Goal: Information Seeking & Learning: Learn about a topic

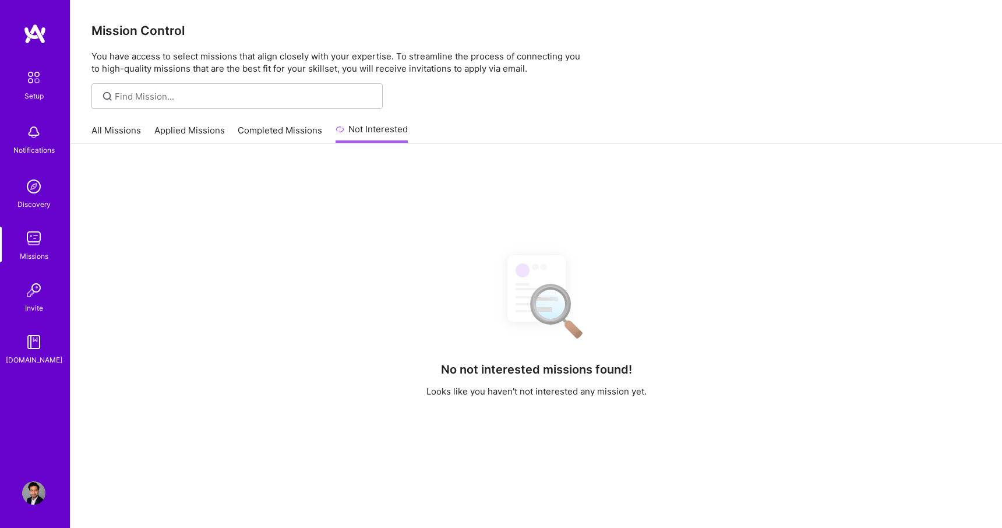
click at [41, 82] on img at bounding box center [34, 77] width 24 height 24
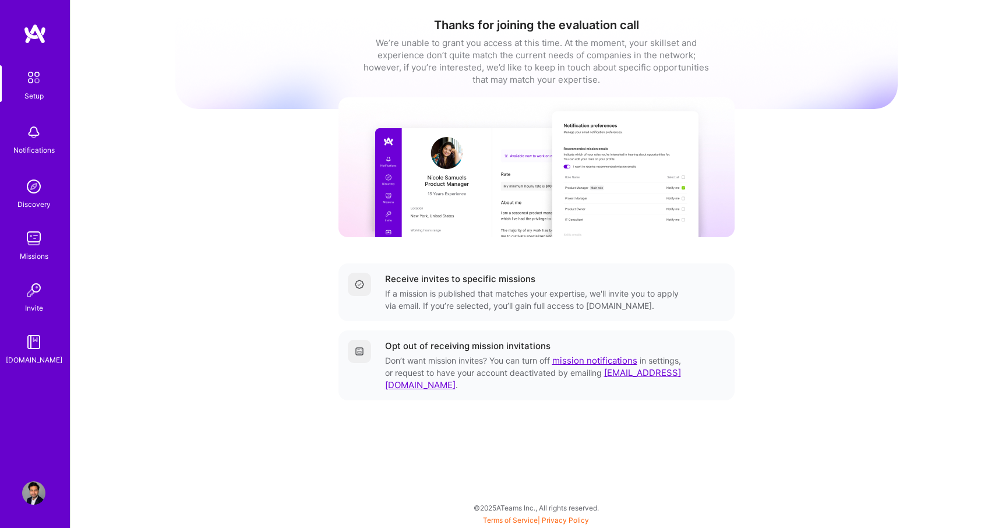
click at [33, 493] on img at bounding box center [33, 492] width 23 height 23
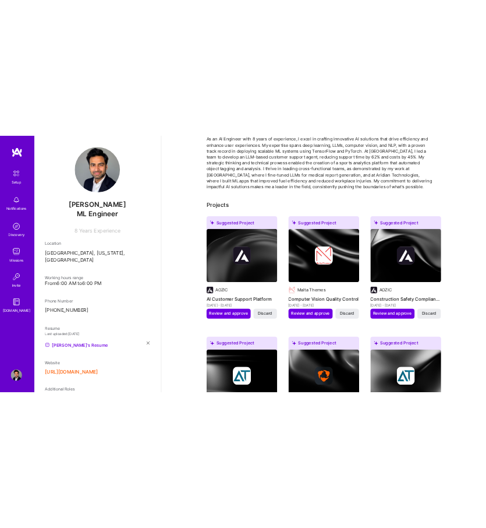
scroll to position [136, 0]
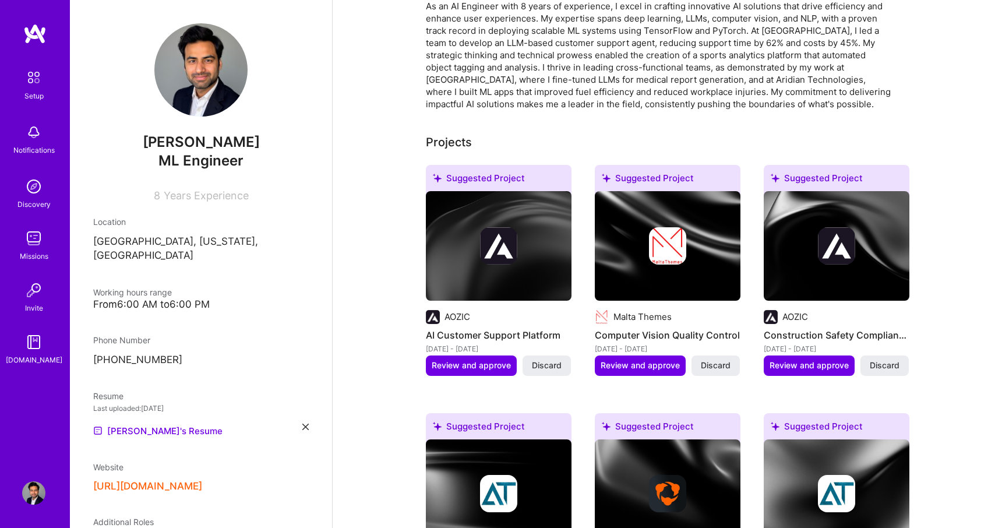
click at [486, 336] on h4 "AI Customer Support Platform" at bounding box center [499, 334] width 146 height 15
click at [454, 331] on h4 "AI Customer Support Platform" at bounding box center [499, 334] width 146 height 15
click at [465, 258] on div at bounding box center [499, 245] width 146 height 37
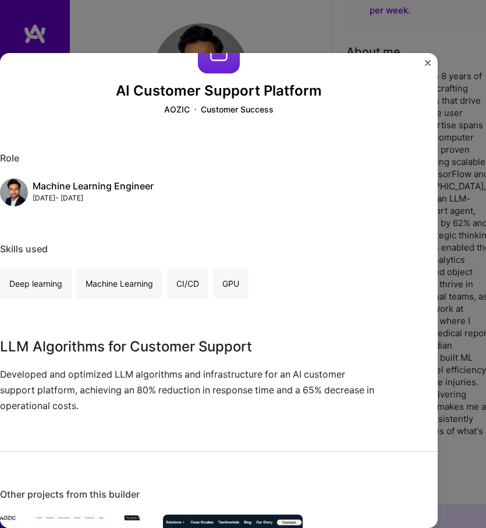
scroll to position [46, 0]
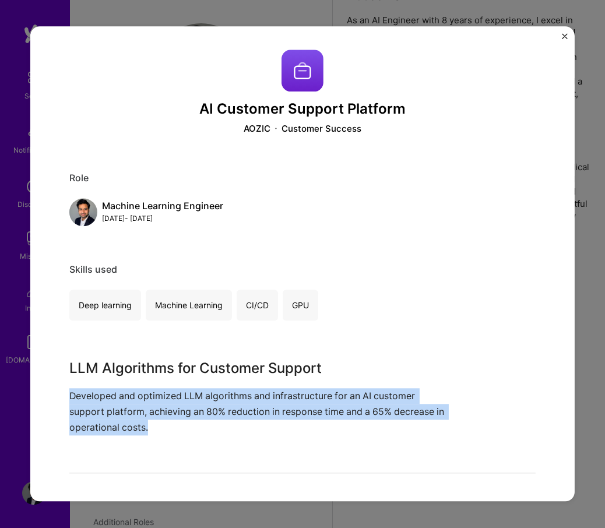
drag, startPoint x: 71, startPoint y: 397, endPoint x: 184, endPoint y: 428, distance: 116.4
click at [184, 428] on p "Developed and optimized LLM algorithms and infrastructure for an AI customer su…" at bounding box center [258, 412] width 379 height 48
copy p "Developed and optimized LLM algorithms and infrastructure for an AI customer su…"
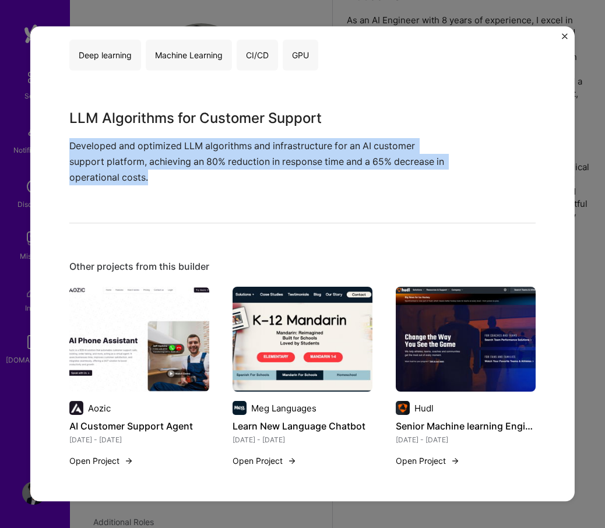
scroll to position [253, 0]
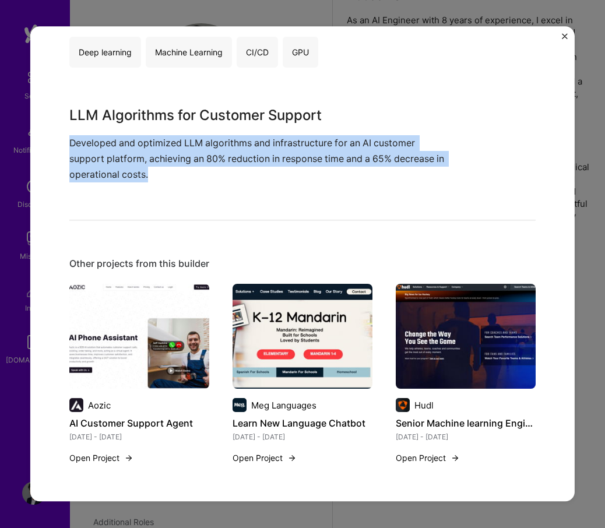
click at [291, 358] on img at bounding box center [302, 336] width 140 height 105
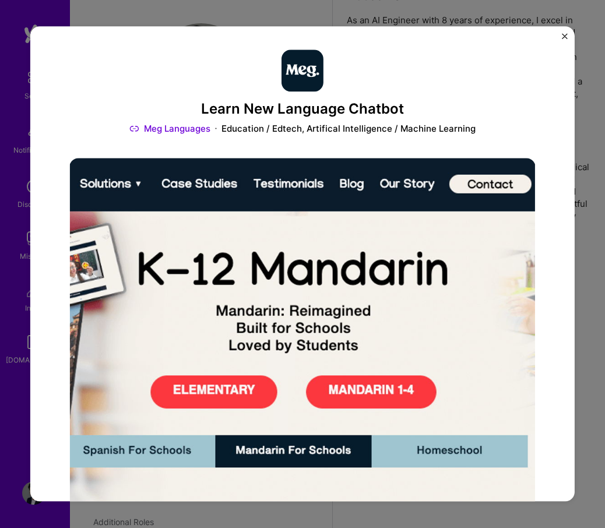
click at [562, 34] on img "Close" at bounding box center [565, 36] width 6 height 6
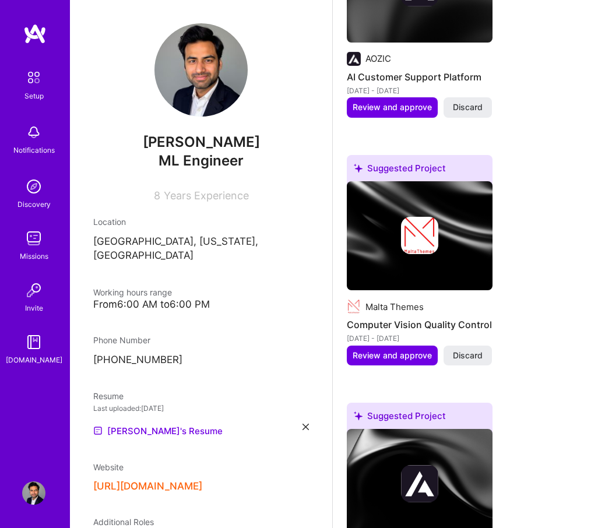
scroll to position [568, 0]
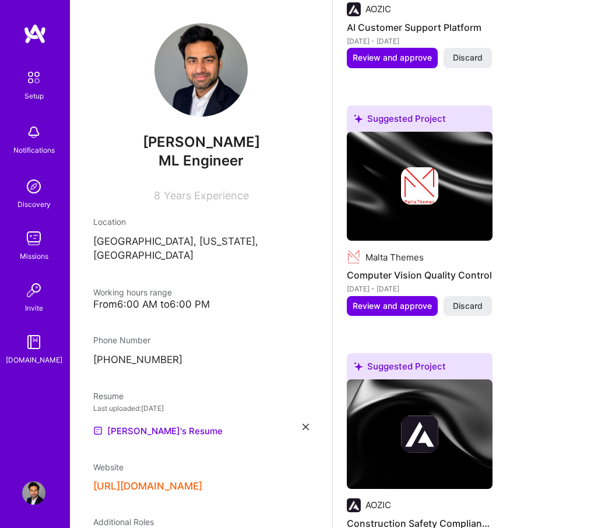
click at [397, 164] on img at bounding box center [420, 187] width 146 height 110
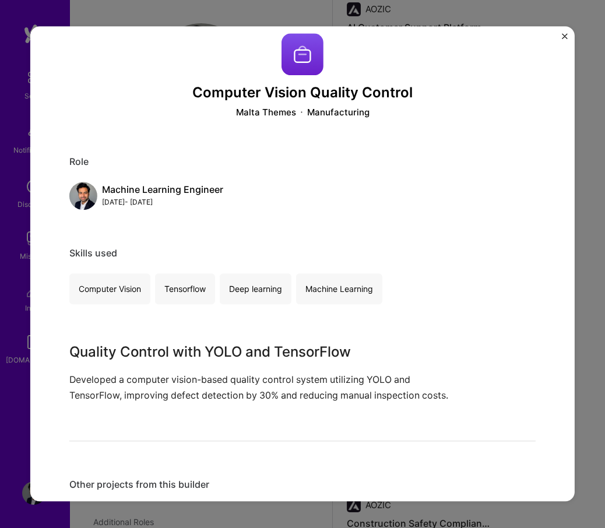
scroll to position [19, 0]
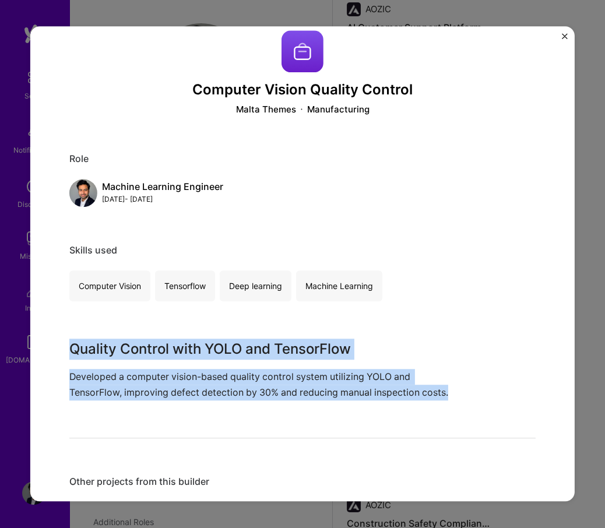
drag, startPoint x: 103, startPoint y: 417, endPoint x: 64, endPoint y: 352, distance: 75.3
click at [64, 352] on div "Computer Vision Quality Control Malta Themes Manufacturing Role Machine Learnin…" at bounding box center [302, 263] width 544 height 475
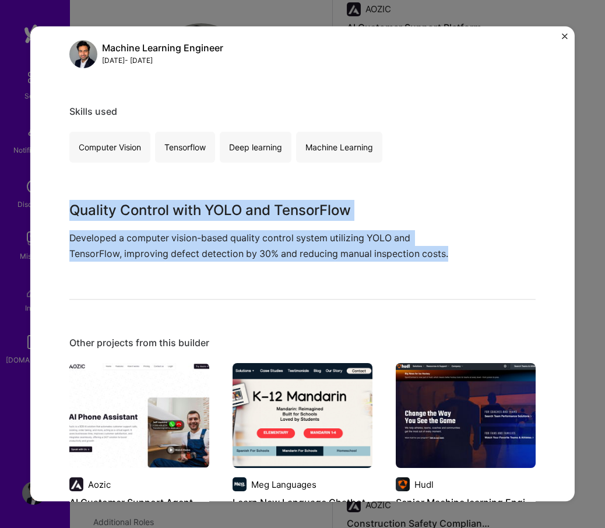
scroll to position [151, 0]
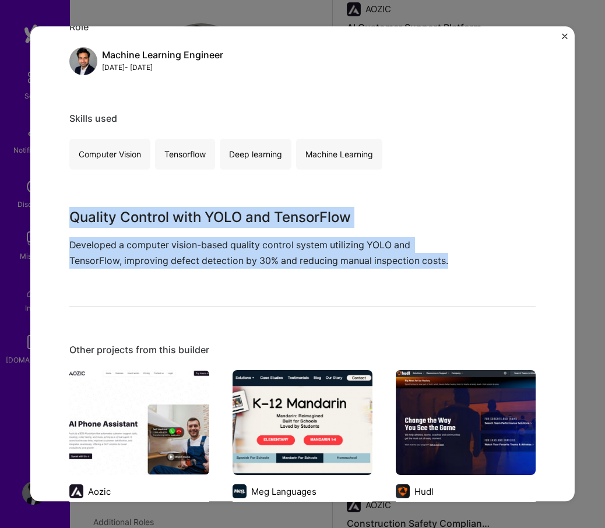
copy div "Quality Control with YOLO and TensorFlow Developed a computer vision-based qual…"
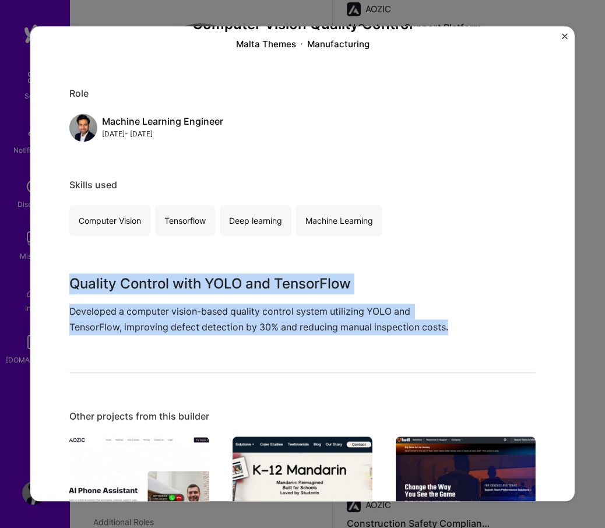
scroll to position [0, 0]
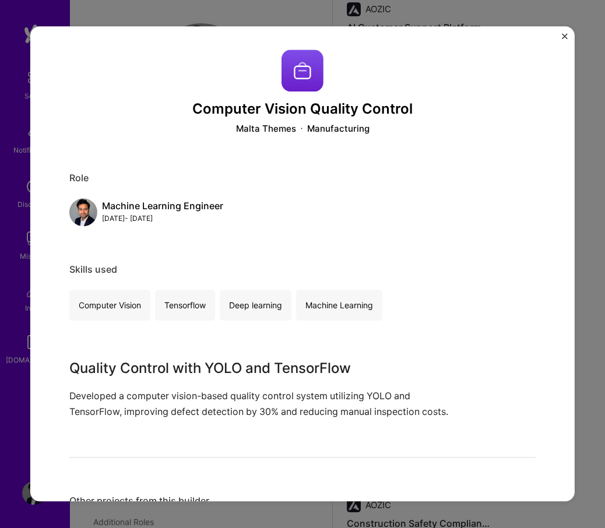
click at [194, 505] on div "Computer Vision Quality Control Malta Themes Manufacturing Role Machine Learnin…" at bounding box center [302, 264] width 605 height 528
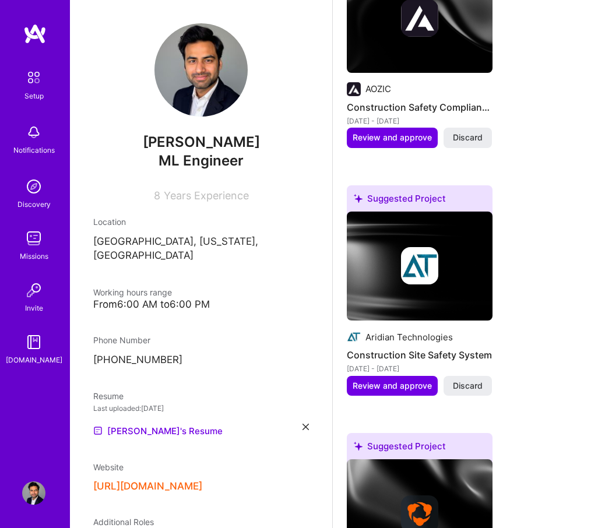
scroll to position [1052, 0]
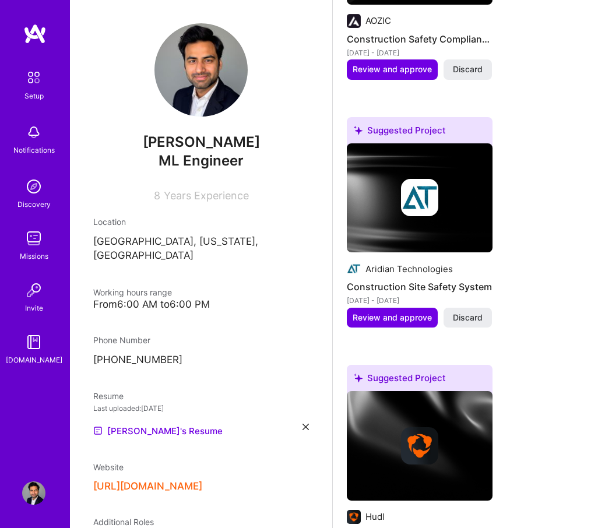
click at [400, 288] on h4 "Construction Site Safety System" at bounding box center [420, 286] width 146 height 15
click at [424, 179] on img at bounding box center [419, 197] width 37 height 37
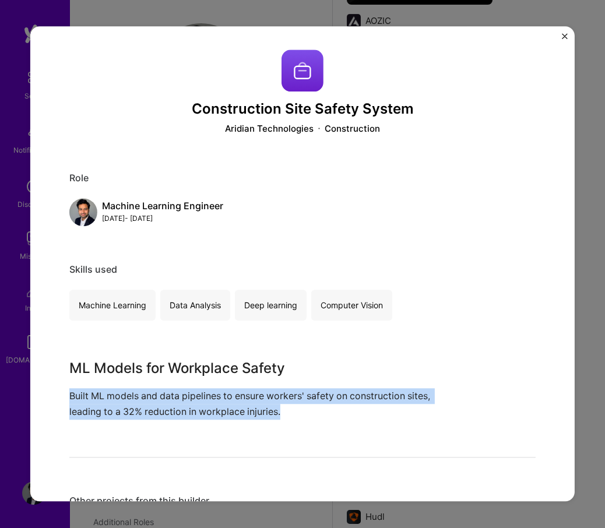
drag, startPoint x: 296, startPoint y: 412, endPoint x: 59, endPoint y: 398, distance: 237.5
click at [59, 398] on div "Construction Site Safety System Aridian Technologies Construction Role Machine …" at bounding box center [302, 263] width 544 height 475
copy p "Built ML models and data pipelines to ensure workers' safety on construction si…"
click at [565, 34] on img "Close" at bounding box center [565, 36] width 6 height 6
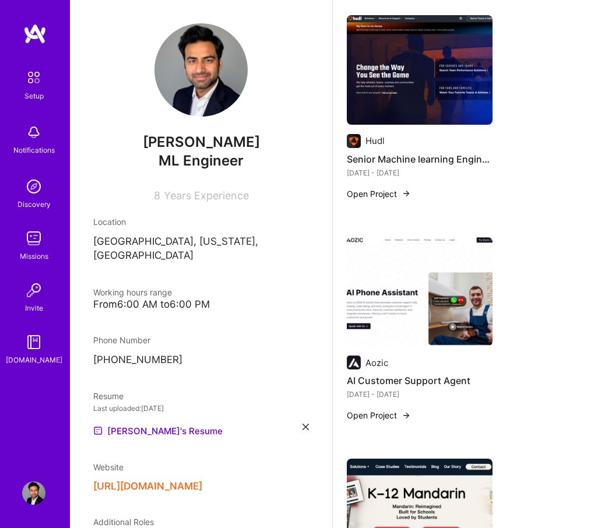
scroll to position [3473, 0]
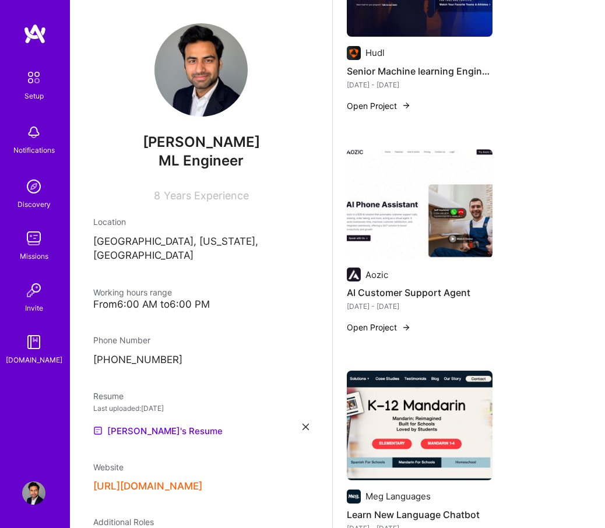
click at [390, 327] on button "Open Project" at bounding box center [379, 327] width 64 height 12
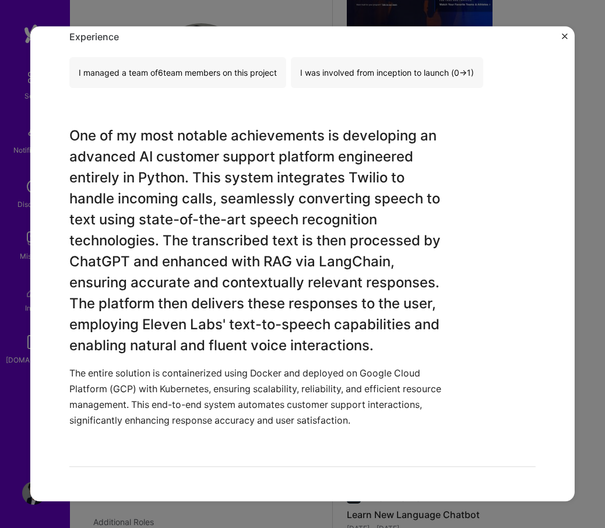
scroll to position [779, 0]
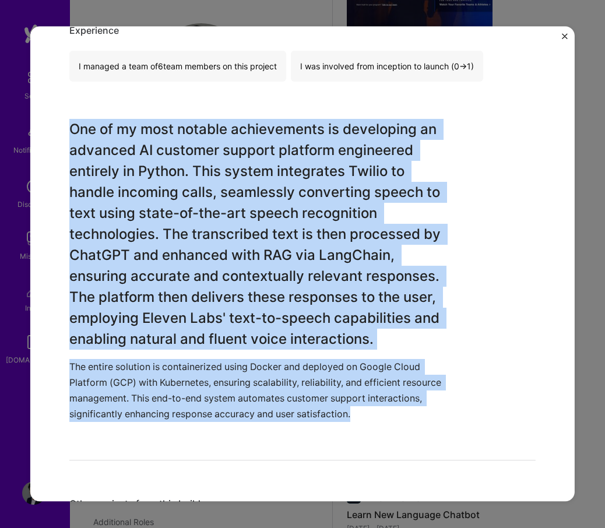
drag, startPoint x: 70, startPoint y: 125, endPoint x: 489, endPoint y: 459, distance: 536.0
copy div "One of my most notable achievements is developing an advanced AI customer suppo…"
click at [245, 217] on h3 "One of my most notable achievements is developing an advanced AI customer suppo…" at bounding box center [258, 234] width 379 height 231
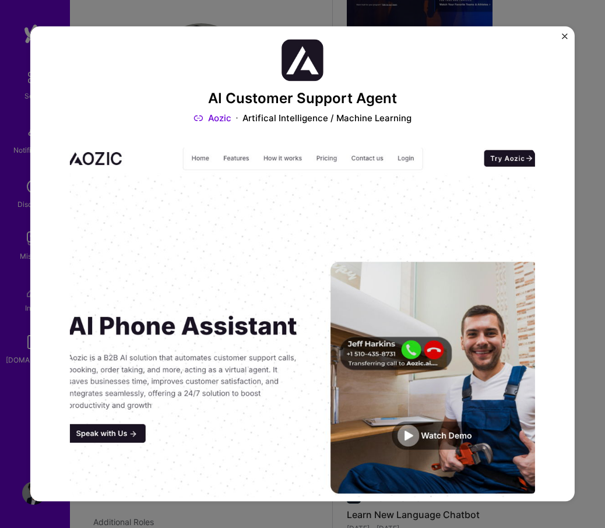
scroll to position [7, 0]
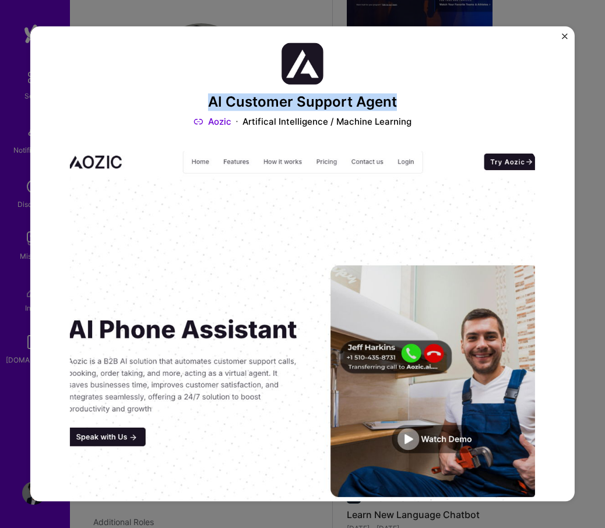
drag, startPoint x: 210, startPoint y: 103, endPoint x: 436, endPoint y: 103, distance: 225.5
click at [436, 103] on h3 "AI Customer Support Agent" at bounding box center [302, 102] width 466 height 17
copy h3 "AI Customer Support Agent"
click at [565, 36] on img "Close" at bounding box center [565, 36] width 6 height 6
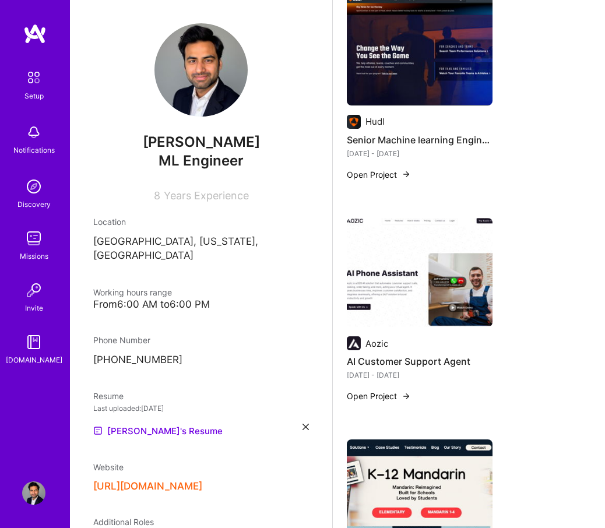
scroll to position [3370, 0]
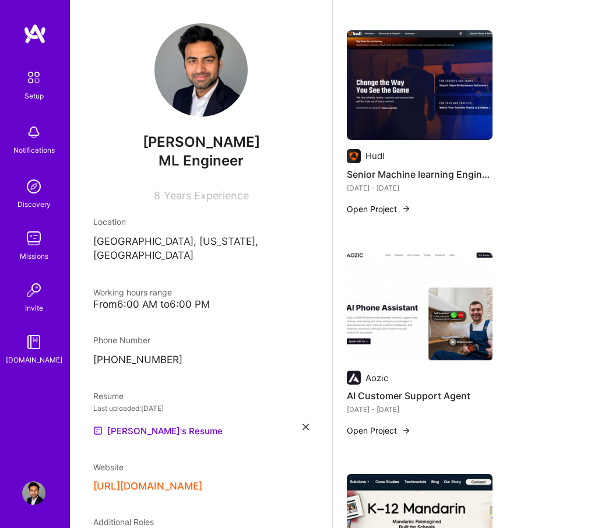
click at [396, 207] on button "Open Project" at bounding box center [379, 209] width 64 height 12
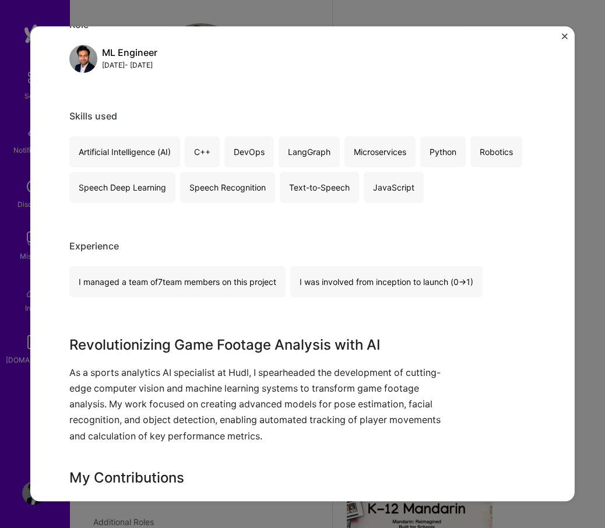
scroll to position [687, 0]
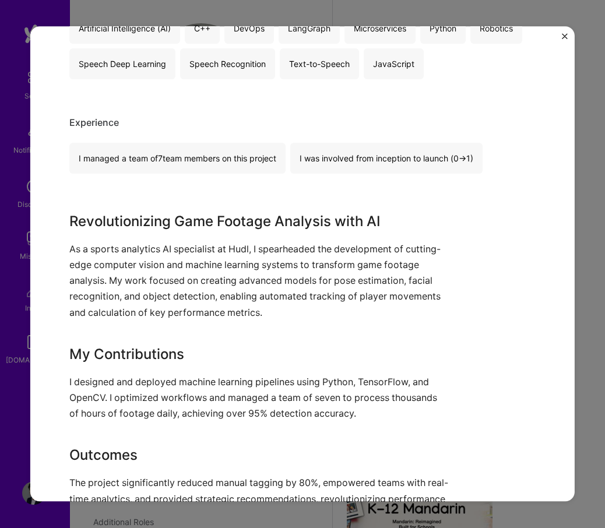
click at [72, 224] on h3 "Revolutionizing Game Footage Analysis with AI" at bounding box center [258, 221] width 379 height 21
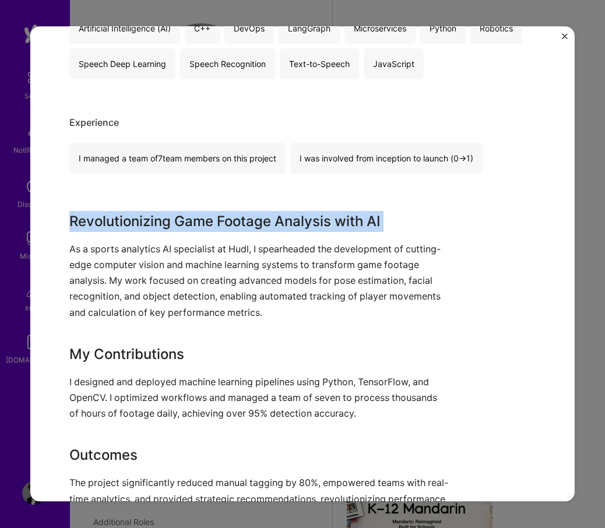
drag, startPoint x: 72, startPoint y: 224, endPoint x: 390, endPoint y: 237, distance: 318.9
click at [390, 236] on div "Revolutionizing Game Footage Analysis with AI As a sports analytics AI speciali…" at bounding box center [258, 367] width 379 height 312
copy h3 "Revolutionizing Game Footage Analysis with AI"
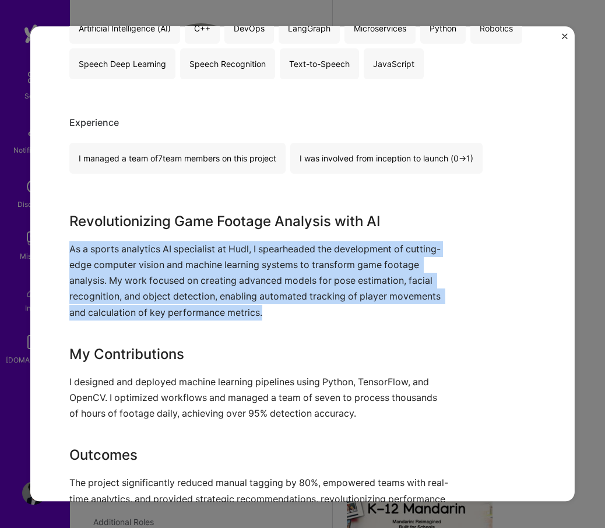
drag, startPoint x: 70, startPoint y: 250, endPoint x: 266, endPoint y: 310, distance: 204.7
click at [266, 310] on p "As a sports analytics AI specialist at Hudl, I spearheaded the development of c…" at bounding box center [258, 280] width 379 height 79
copy p "As a sports analytics AI specialist at Hudl, I spearheaded the development of c…"
